Goal: Task Accomplishment & Management: Manage account settings

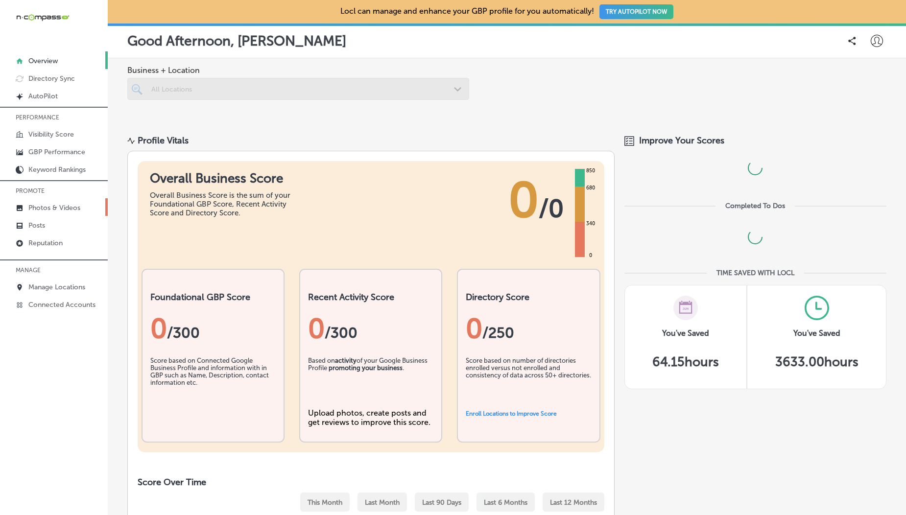
click at [56, 208] on p "Photos & Videos" at bounding box center [54, 208] width 52 height 8
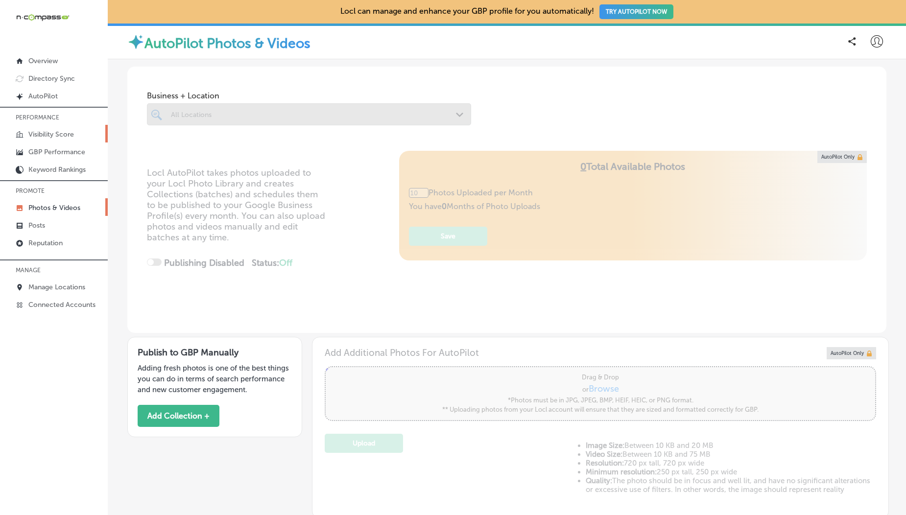
click at [29, 133] on p "Visibility Score" at bounding box center [51, 134] width 46 height 8
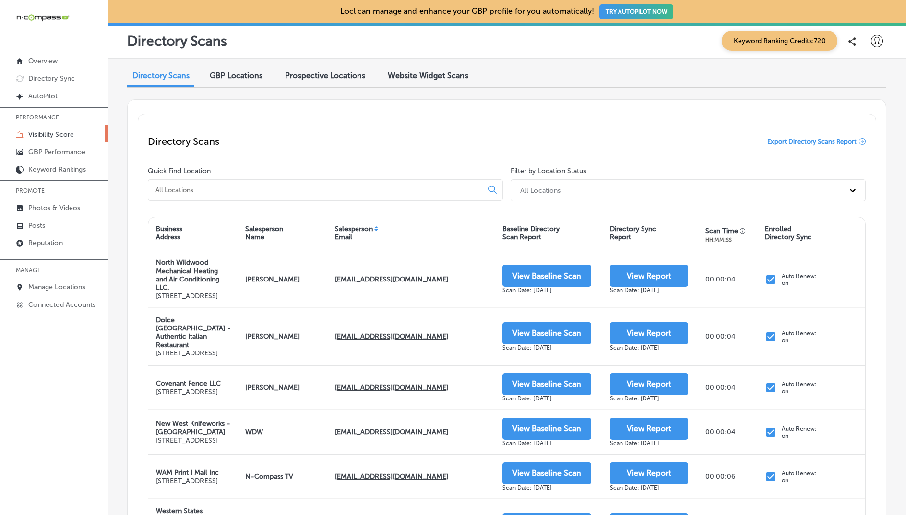
click at [871, 46] on icon at bounding box center [877, 41] width 12 height 12
click at [847, 101] on p "My Teams" at bounding box center [859, 101] width 36 height 12
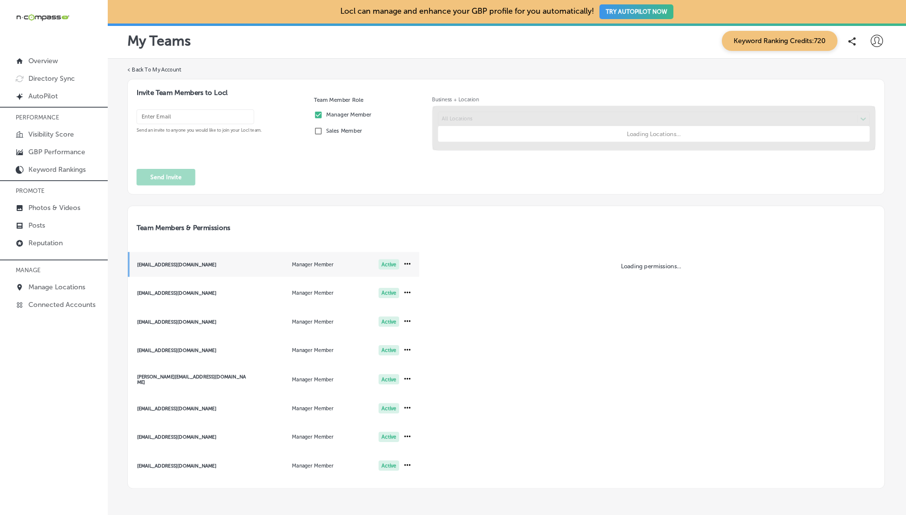
click at [134, 194] on form "Invite Team Members to Locl Send an invite to anyone you would like to join you…" at bounding box center [505, 137] width 757 height 116
click at [139, 158] on div "Send an invite to anyone you would like to join your Locl team." at bounding box center [222, 133] width 170 height 50
